Goal: Information Seeking & Learning: Learn about a topic

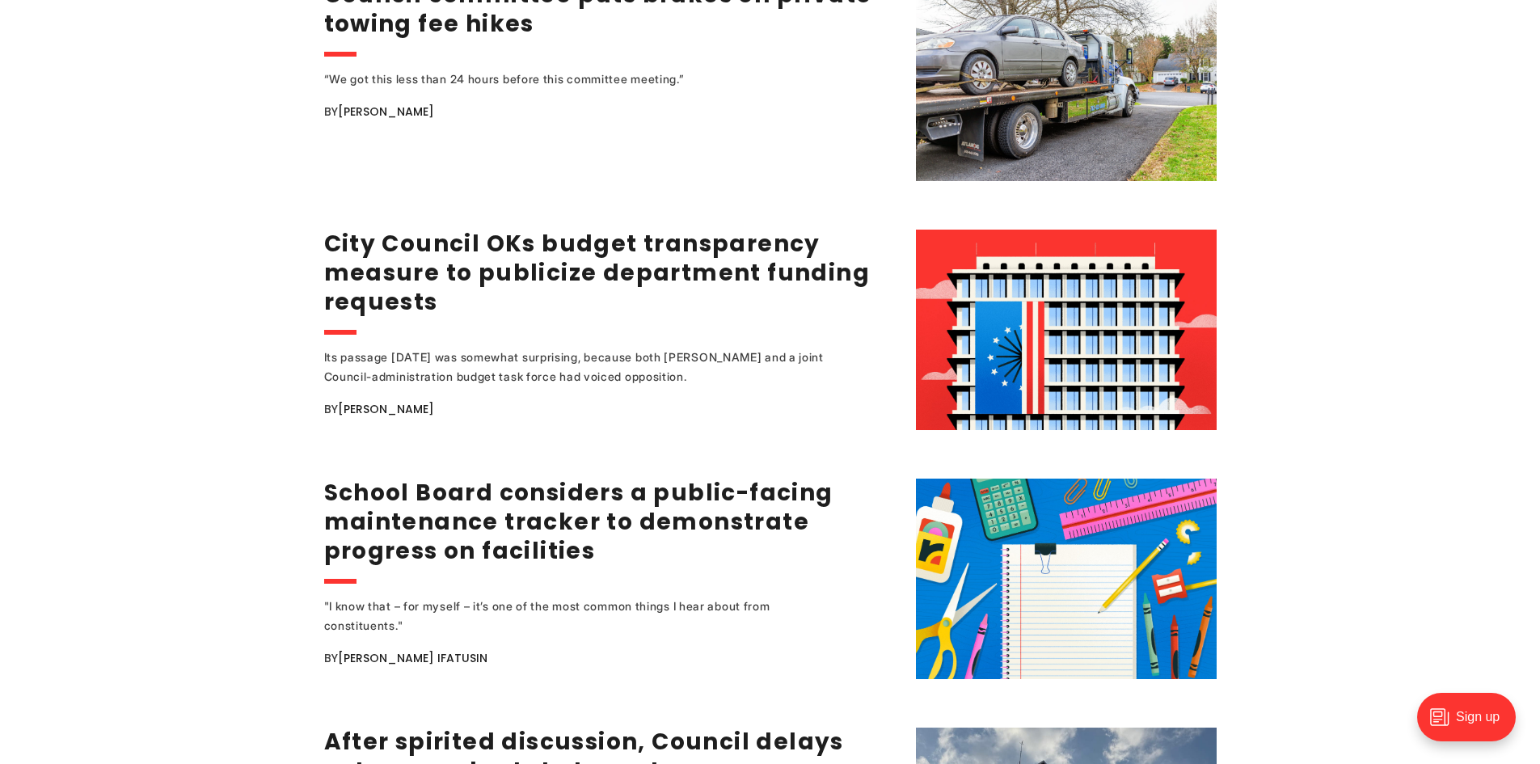
scroll to position [2506, 0]
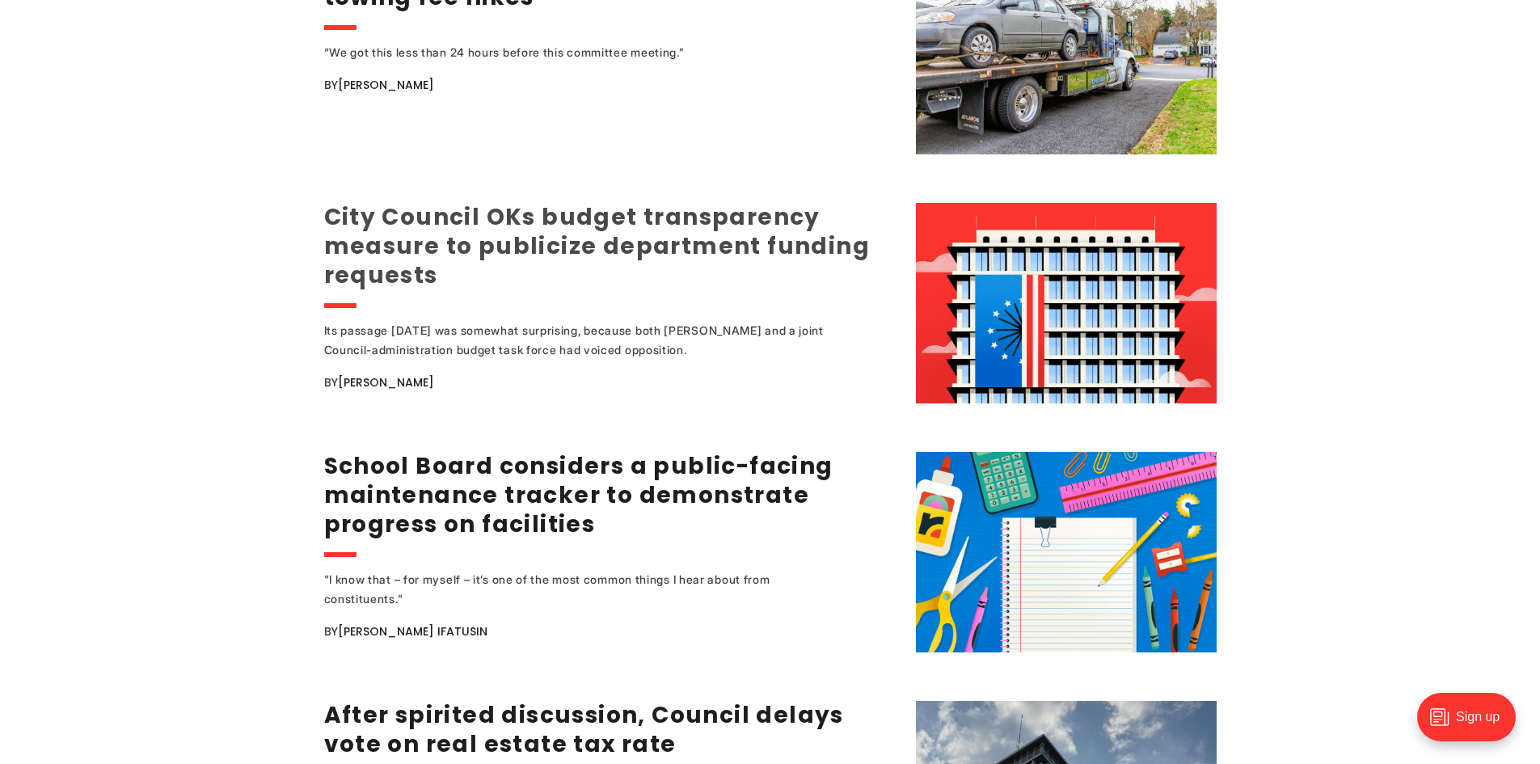
click at [383, 226] on link "City Council OKs budget transparency measure to publicize department funding re…" at bounding box center [597, 246] width 547 height 90
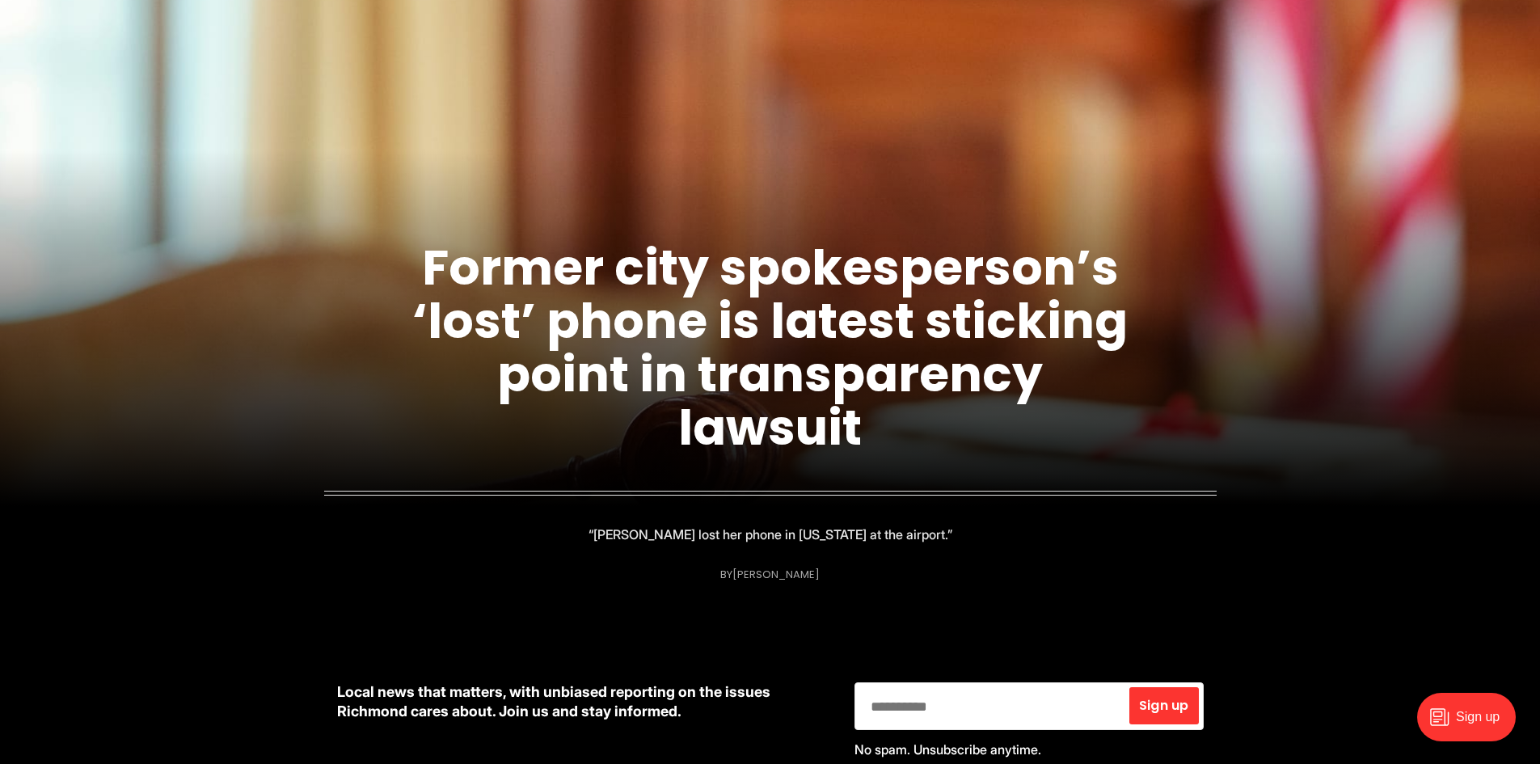
scroll to position [0, 0]
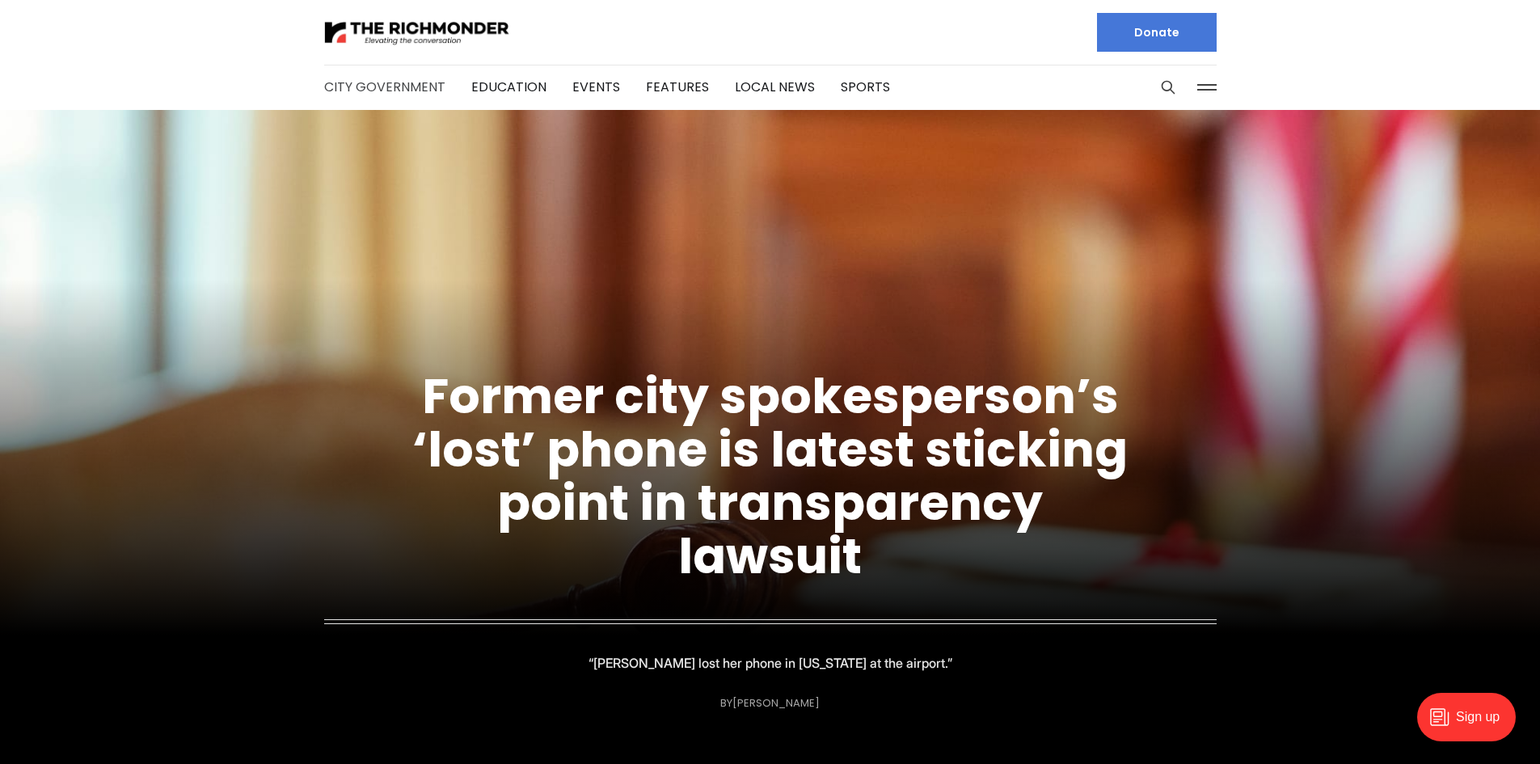
click at [370, 87] on link "City Government" at bounding box center [384, 87] width 121 height 19
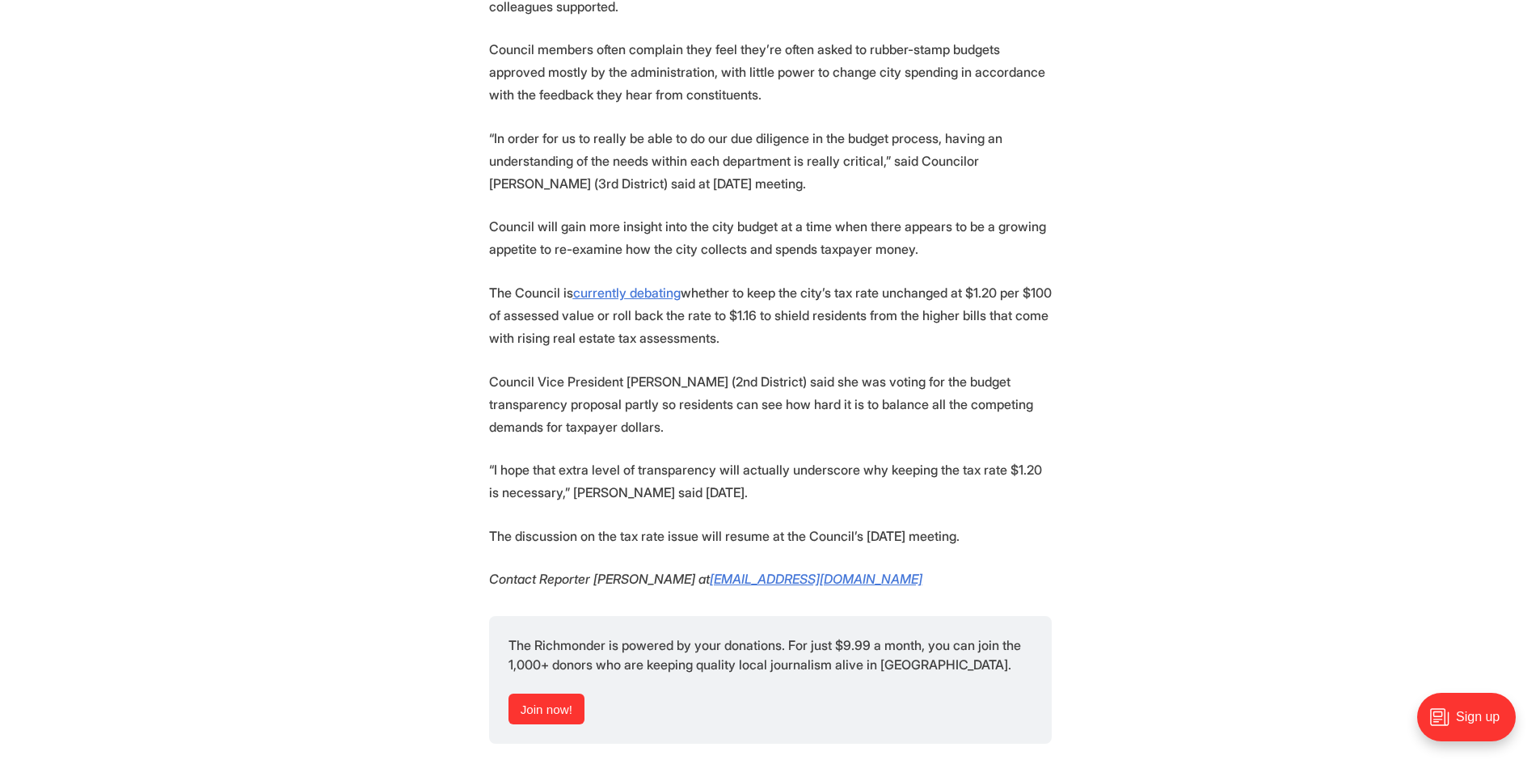
scroll to position [2021, 0]
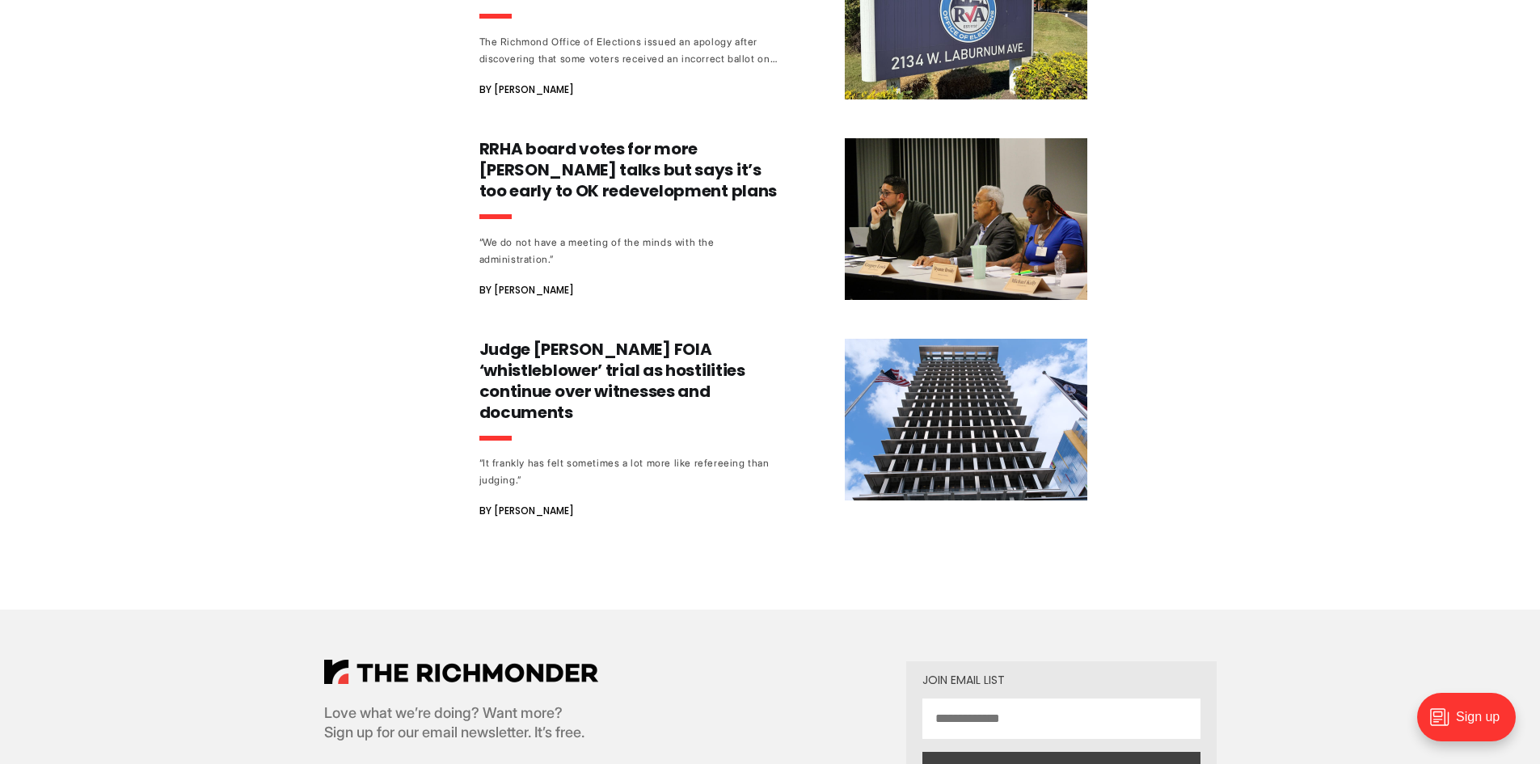
scroll to position [1617, 0]
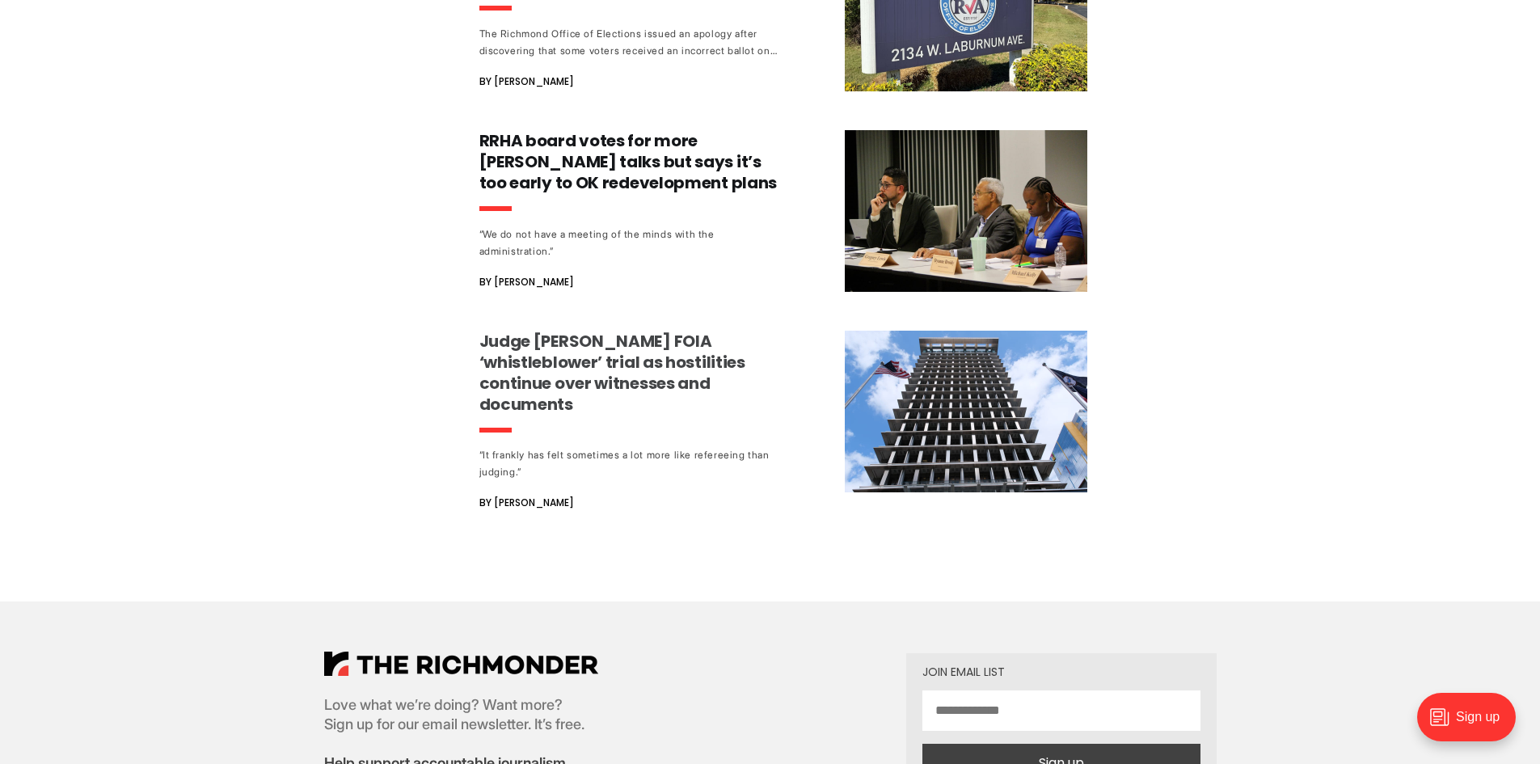
click at [499, 361] on h3 "Judge postpones FOIA ‘whistleblower’ trial as hostilities continue over witness…" at bounding box center [629, 373] width 301 height 84
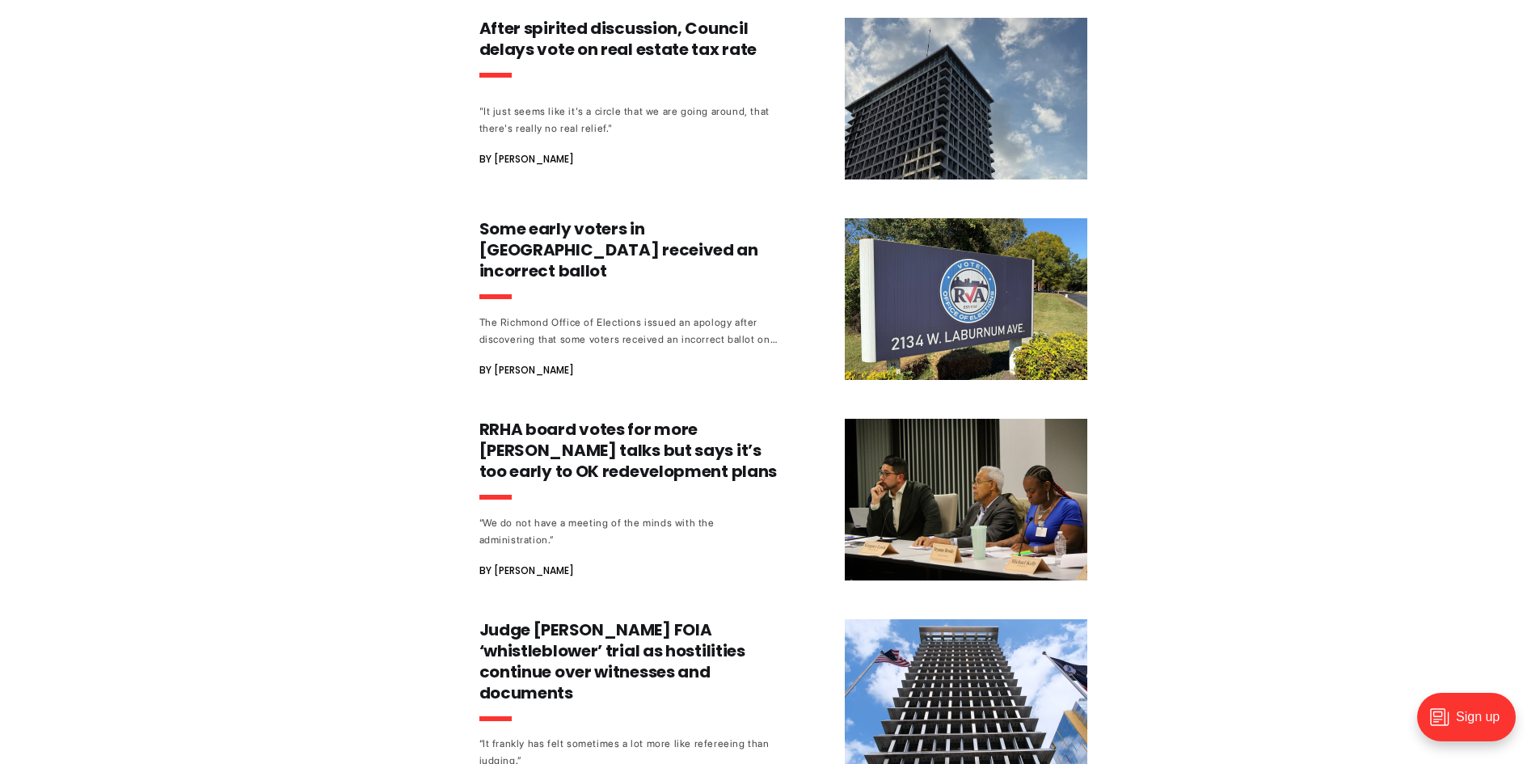
scroll to position [1294, 0]
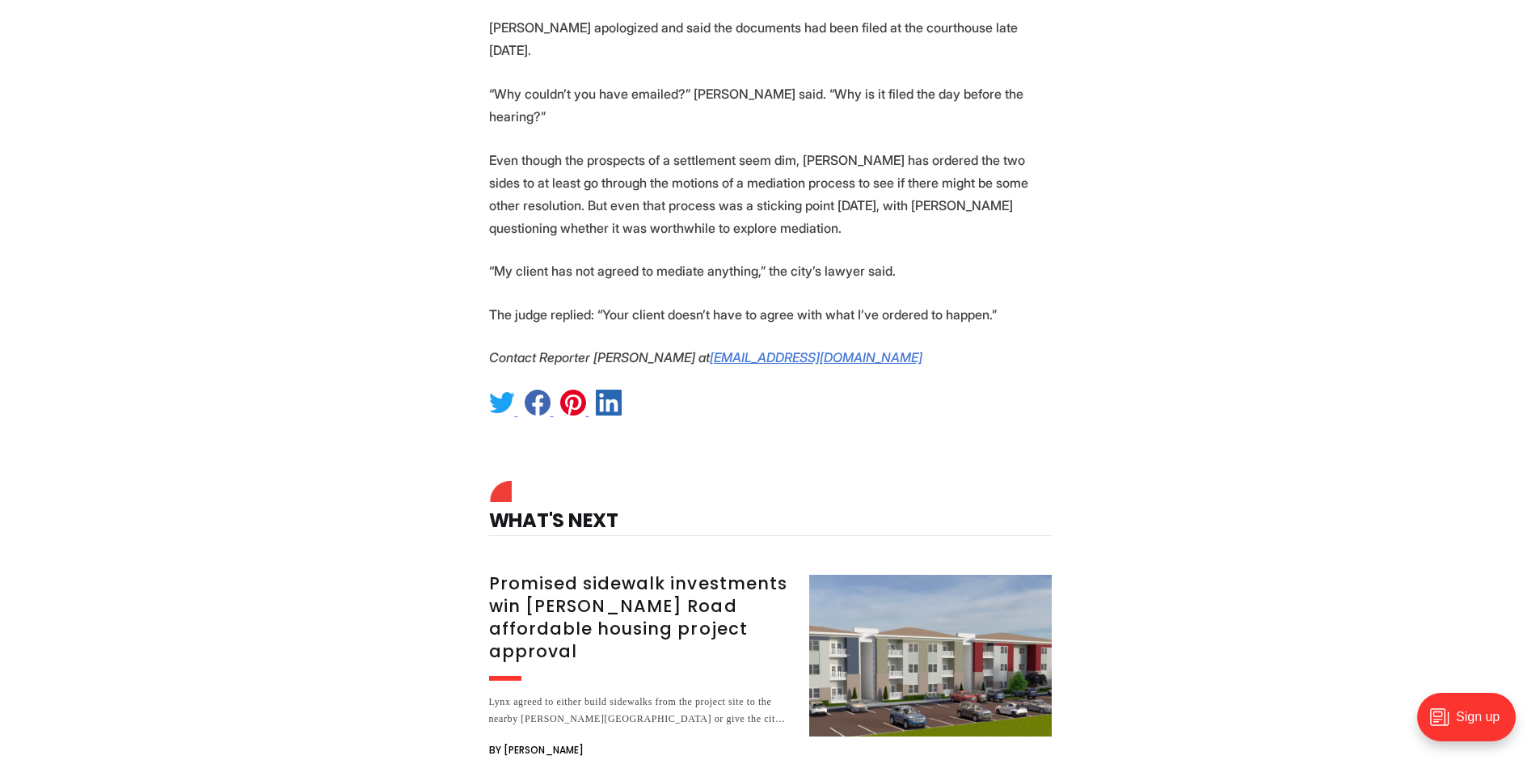
scroll to position [5013, 0]
